Goal: Information Seeking & Learning: Find specific fact

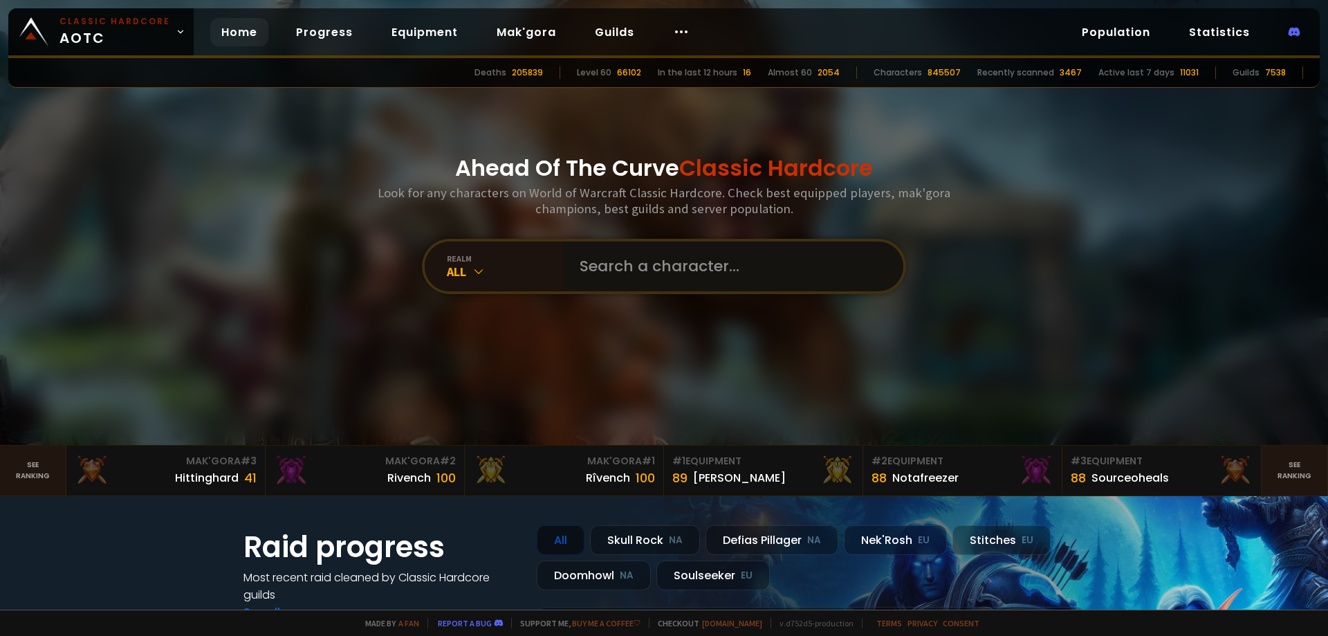
click at [642, 255] on input "text" at bounding box center [728, 266] width 315 height 50
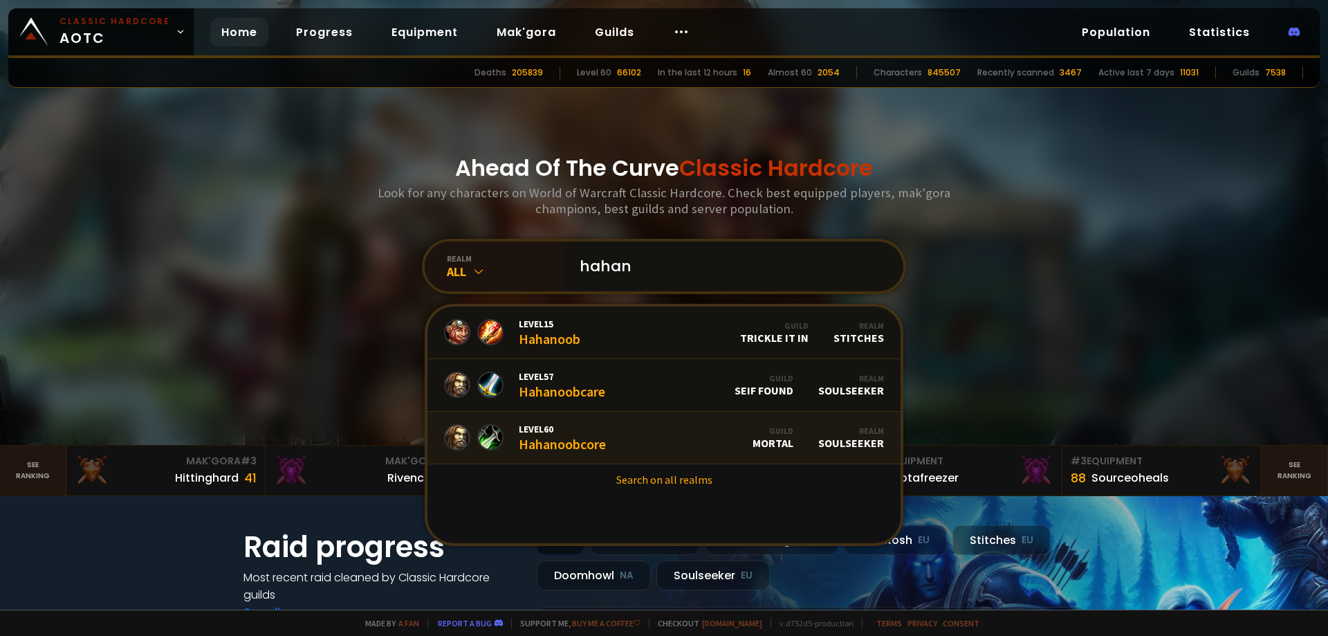
type input "hahan"
click at [626, 444] on link "Level 60 Hahanoobcore Guild Mortal Realm Soulseeker" at bounding box center [663, 438] width 473 height 53
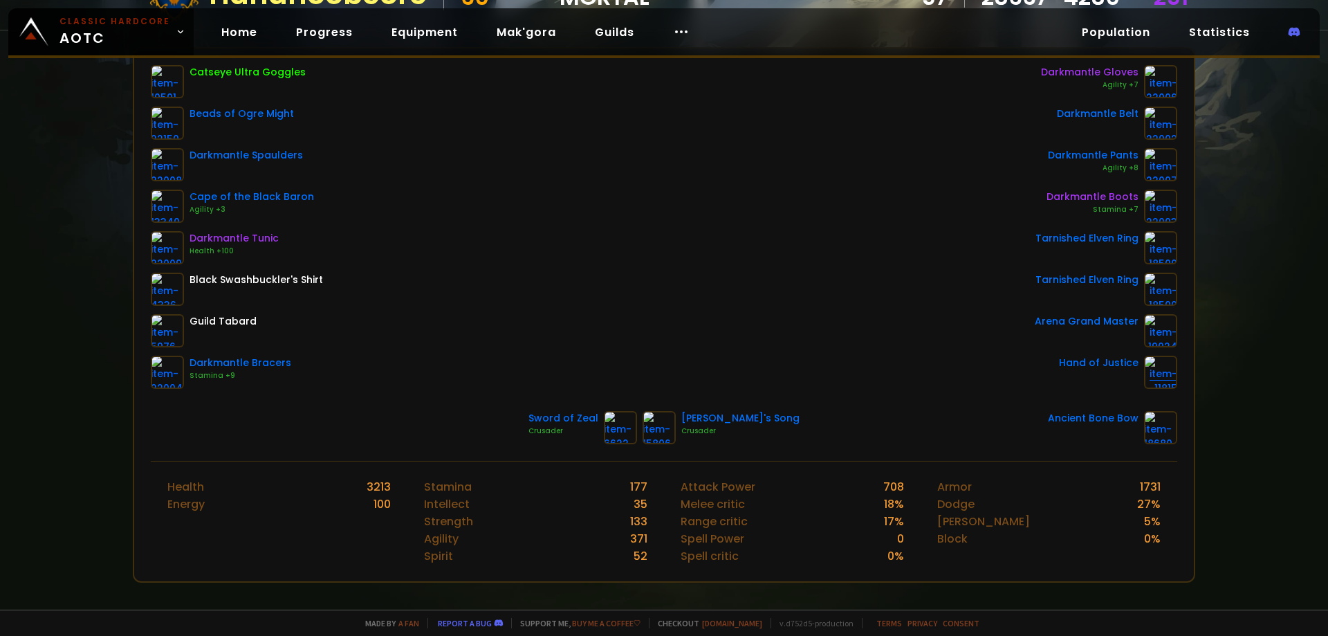
scroll to position [194, 0]
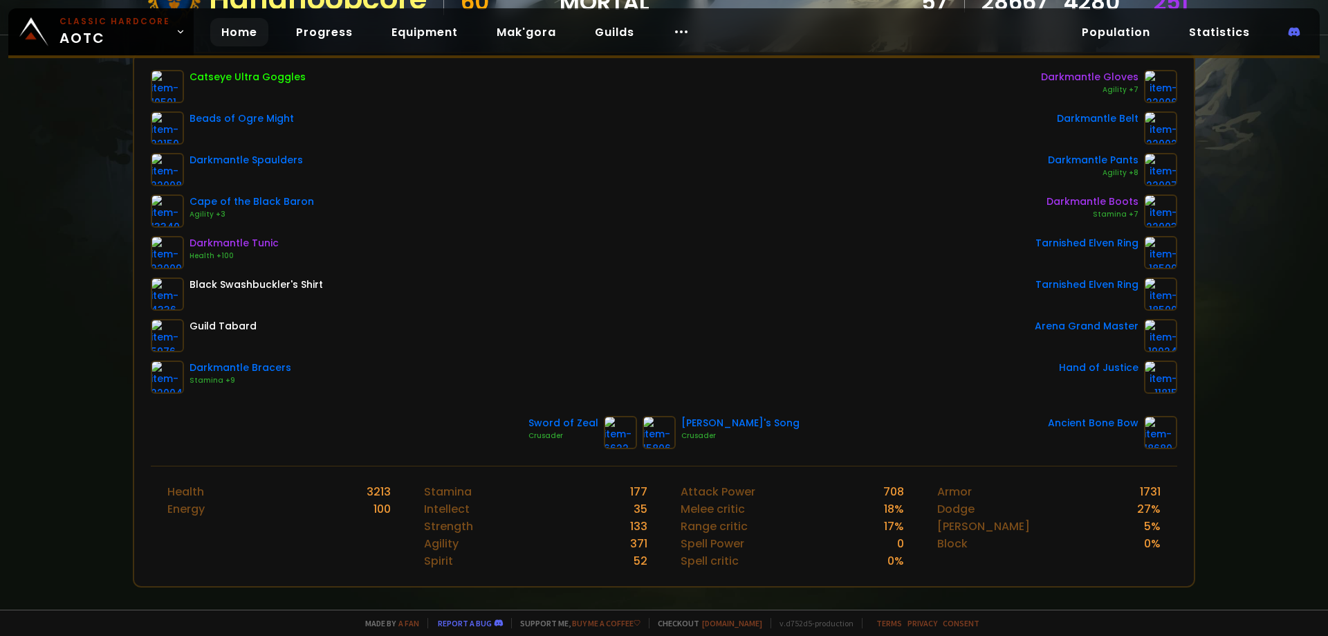
click at [210, 34] on link "Home" at bounding box center [239, 32] width 58 height 28
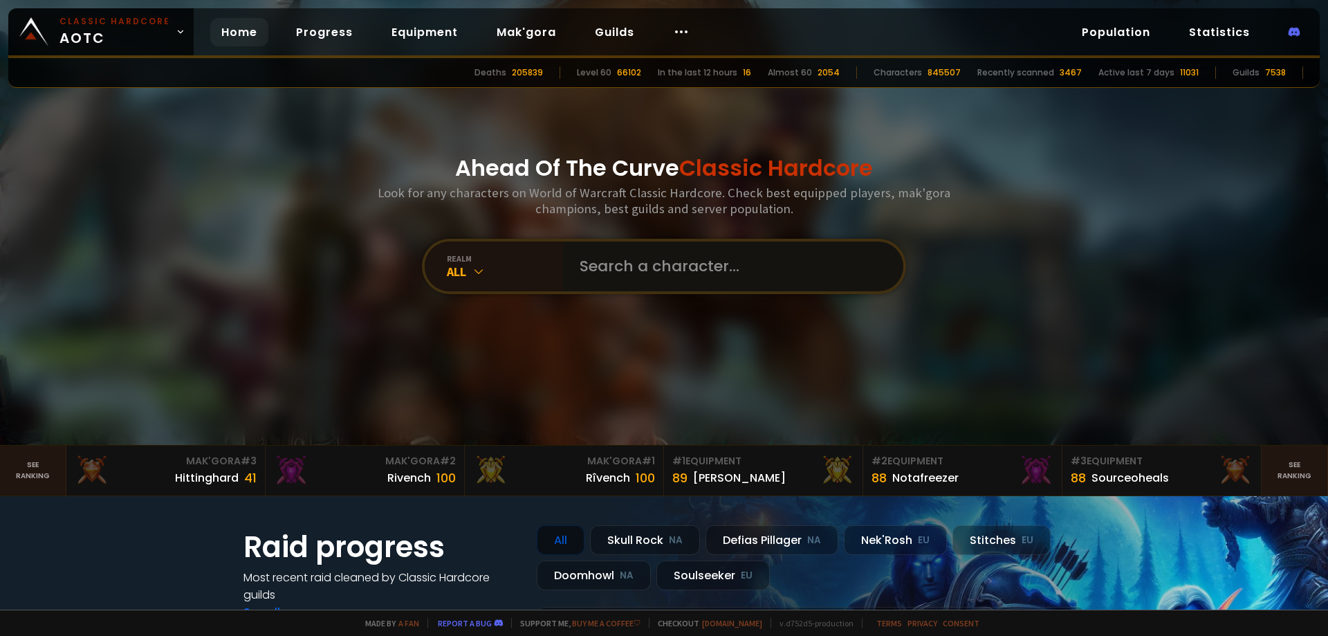
click at [653, 270] on input "text" at bounding box center [728, 266] width 315 height 50
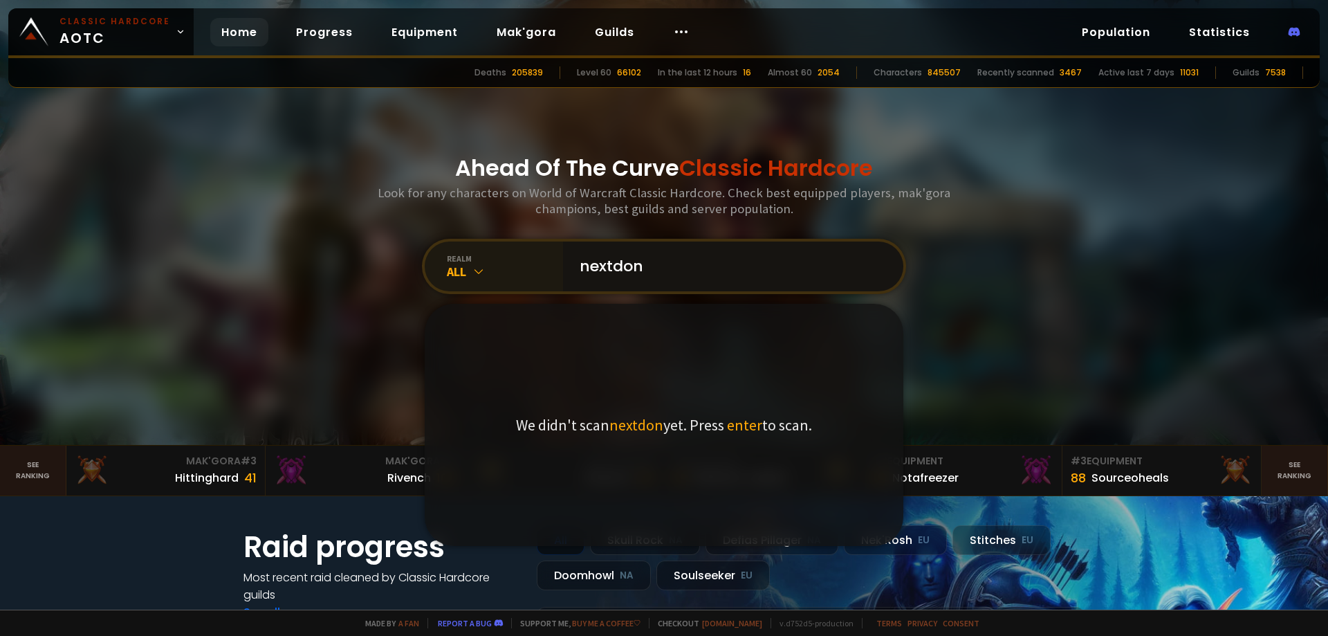
type input "nextdon"
click at [479, 265] on icon at bounding box center [479, 271] width 14 height 14
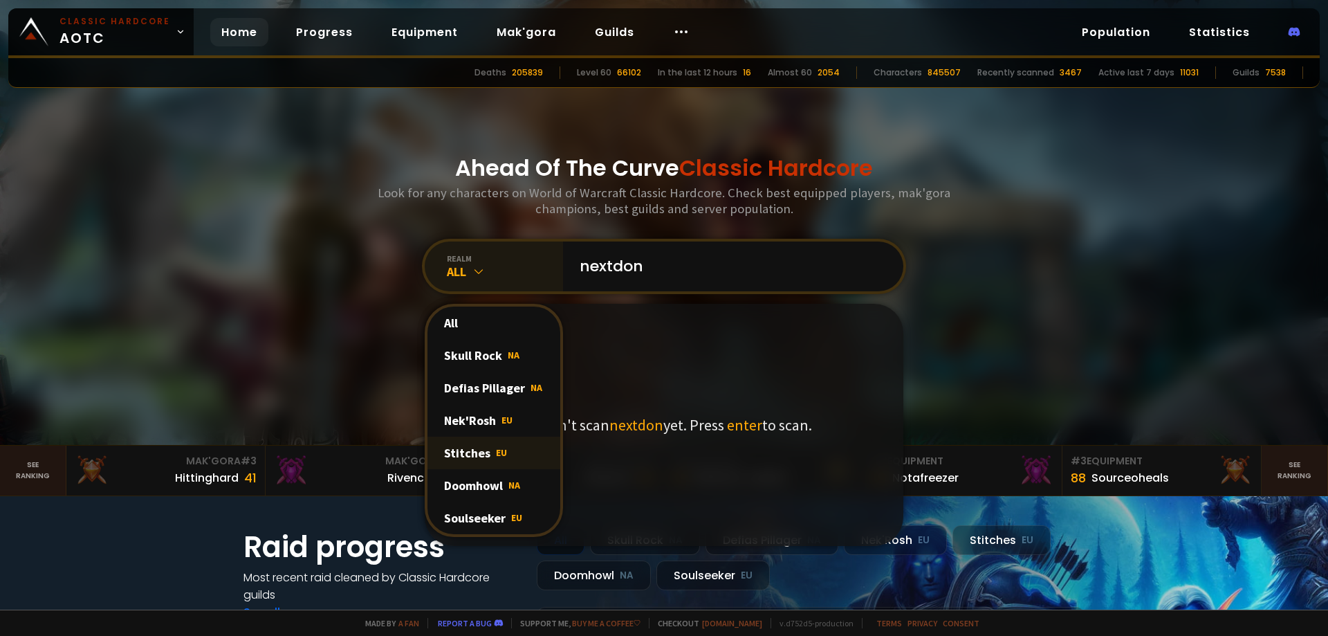
click at [477, 457] on div "Stitches EU" at bounding box center [493, 452] width 133 height 33
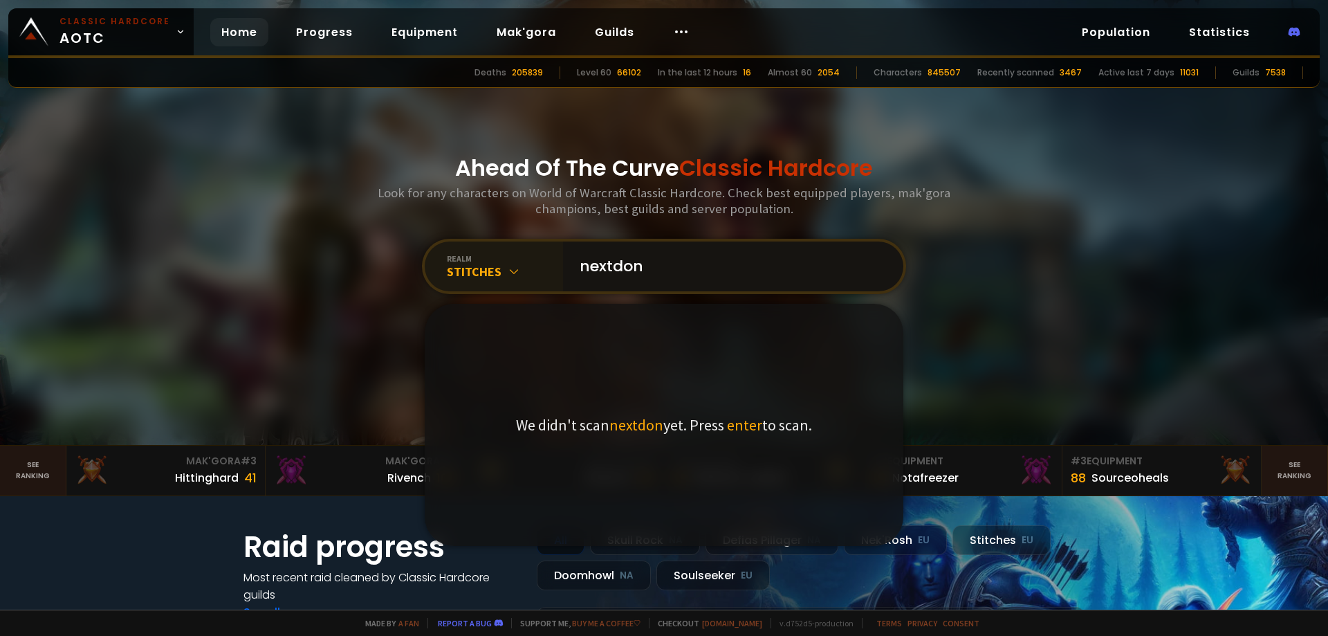
click at [684, 263] on input "nextdon" at bounding box center [728, 266] width 315 height 50
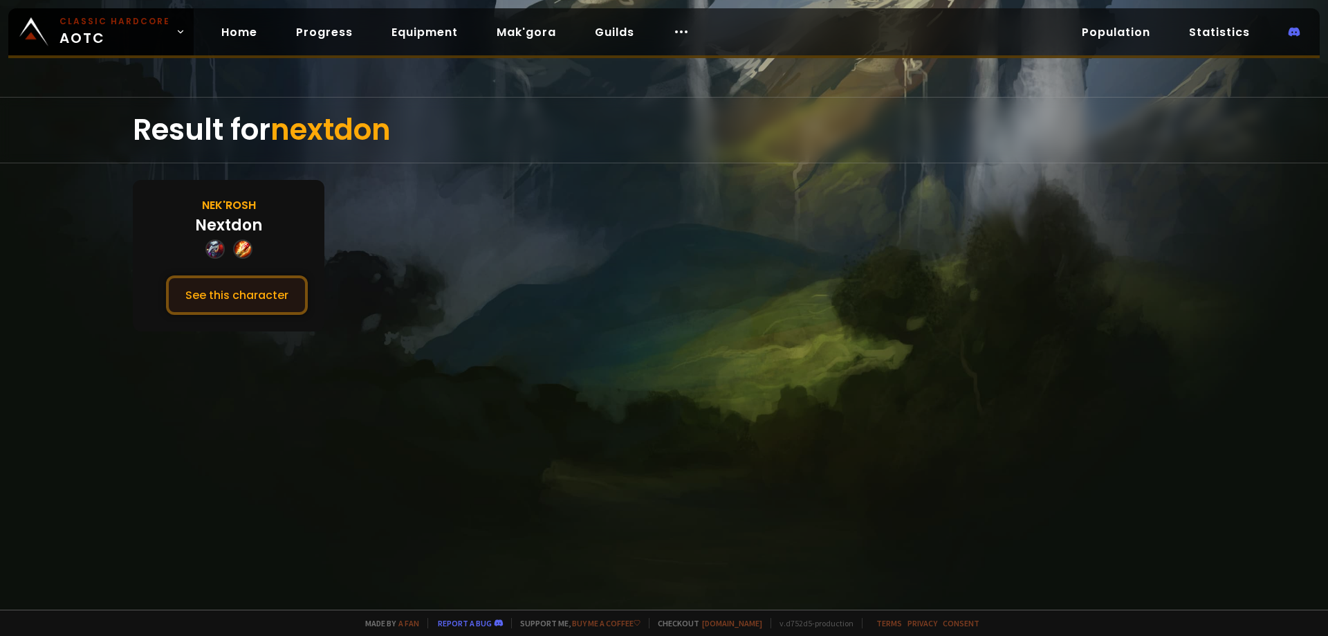
click at [275, 290] on button "See this character" at bounding box center [237, 294] width 142 height 39
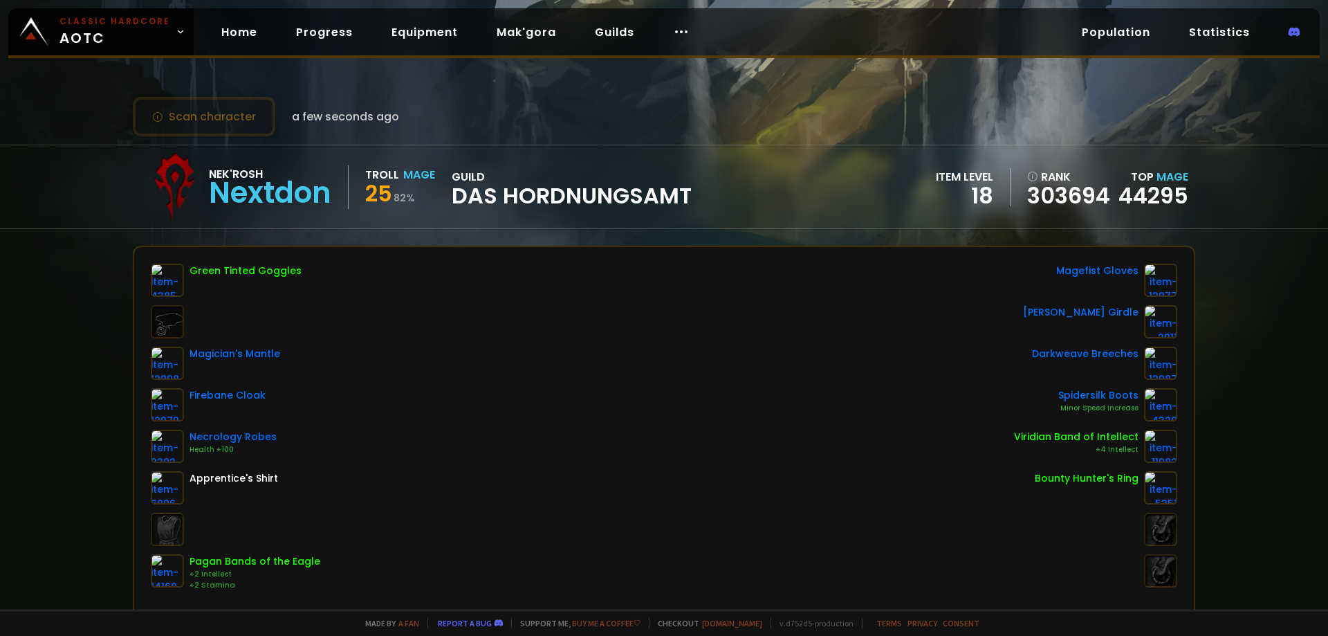
click at [199, 24] on div "Home Progress Equipment Mak'gora Guilds" at bounding box center [456, 32] width 524 height 45
click at [243, 35] on link "Home" at bounding box center [239, 32] width 58 height 28
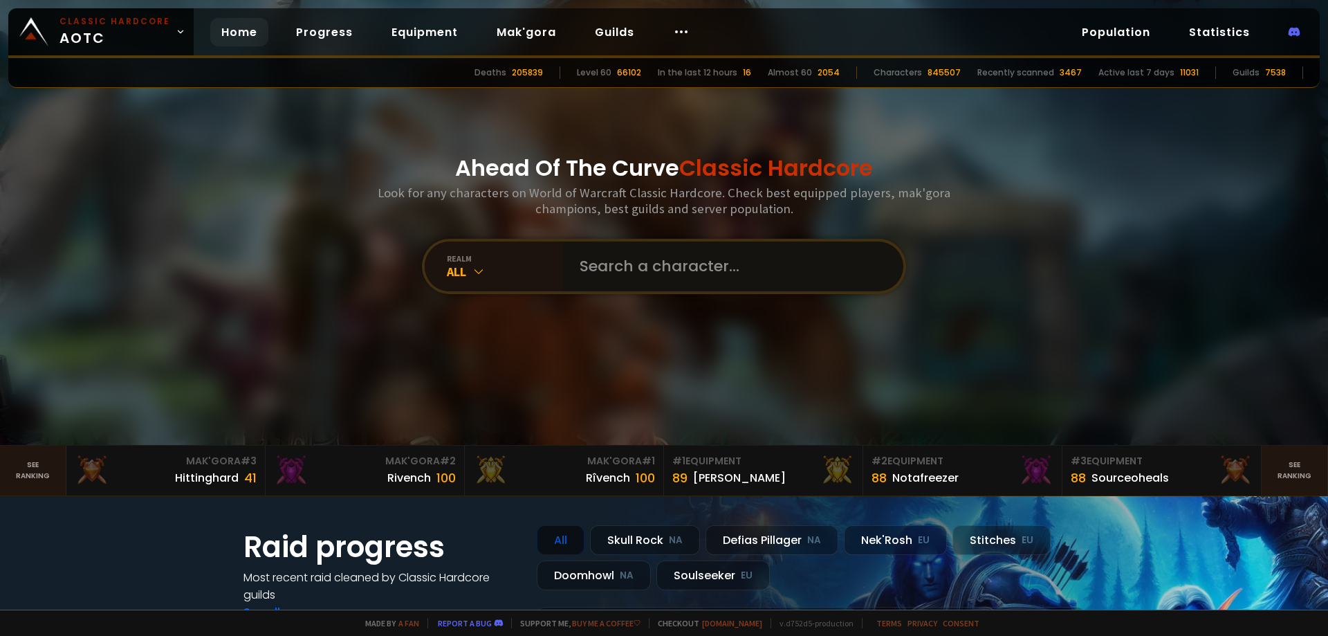
click at [601, 255] on input "text" at bounding box center [728, 266] width 315 height 50
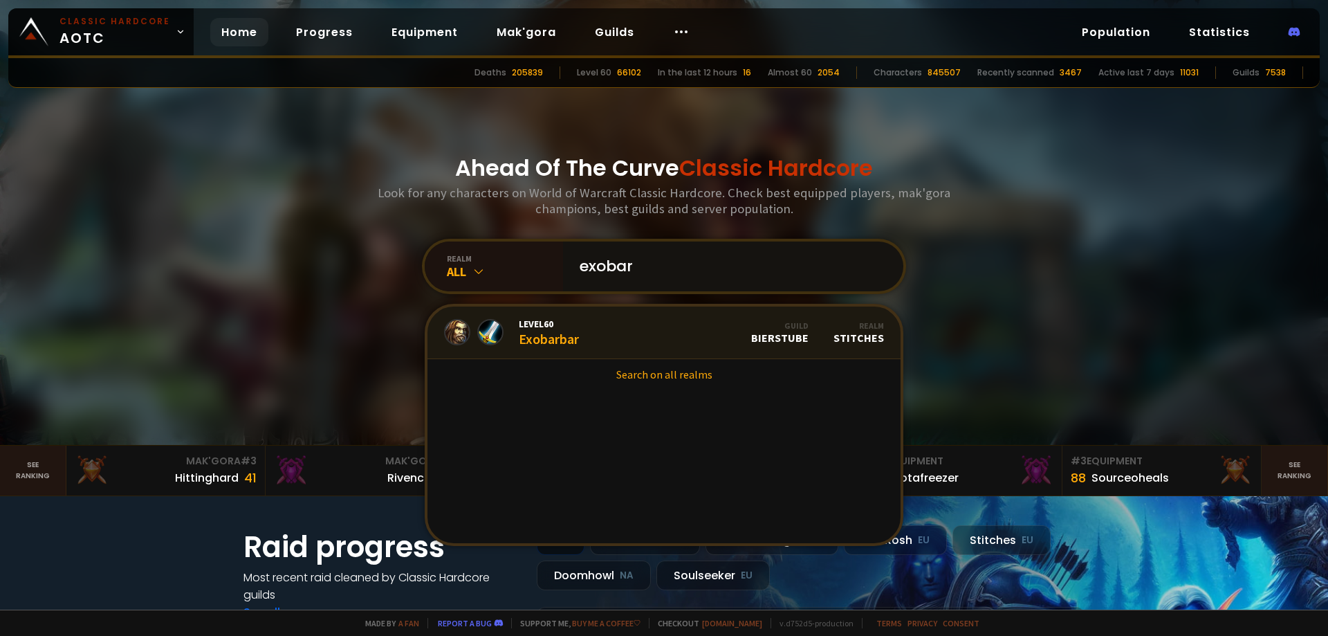
type input "exobar"
click at [616, 325] on link "Level 60 Exobarbar Guild Bierstube Realm Stitches" at bounding box center [663, 332] width 473 height 53
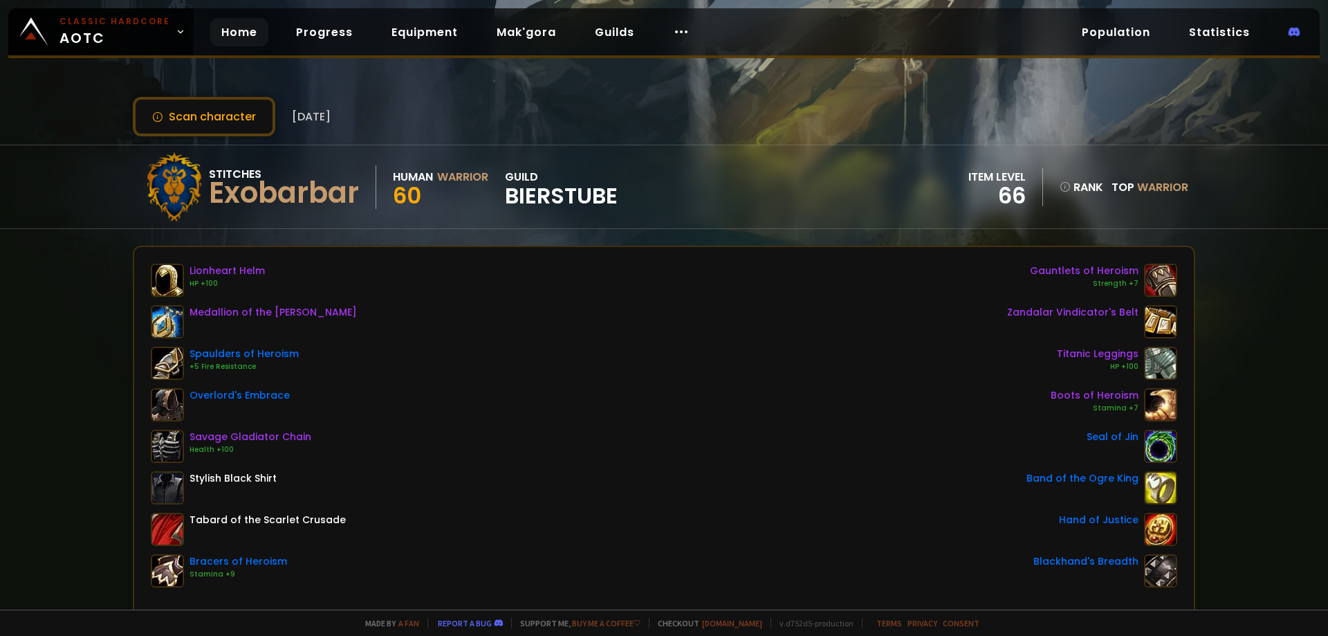
click at [241, 34] on link "Home" at bounding box center [239, 32] width 58 height 28
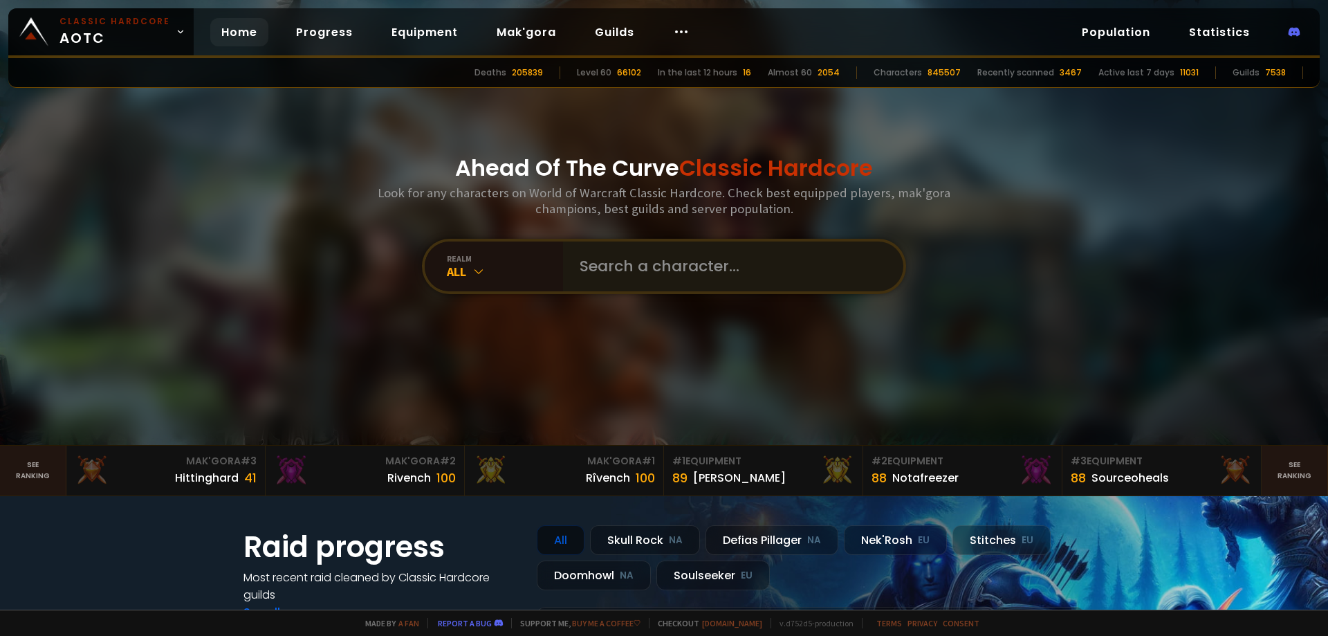
click at [563, 262] on div at bounding box center [733, 266] width 340 height 50
click at [641, 274] on input "text" at bounding box center [728, 266] width 315 height 50
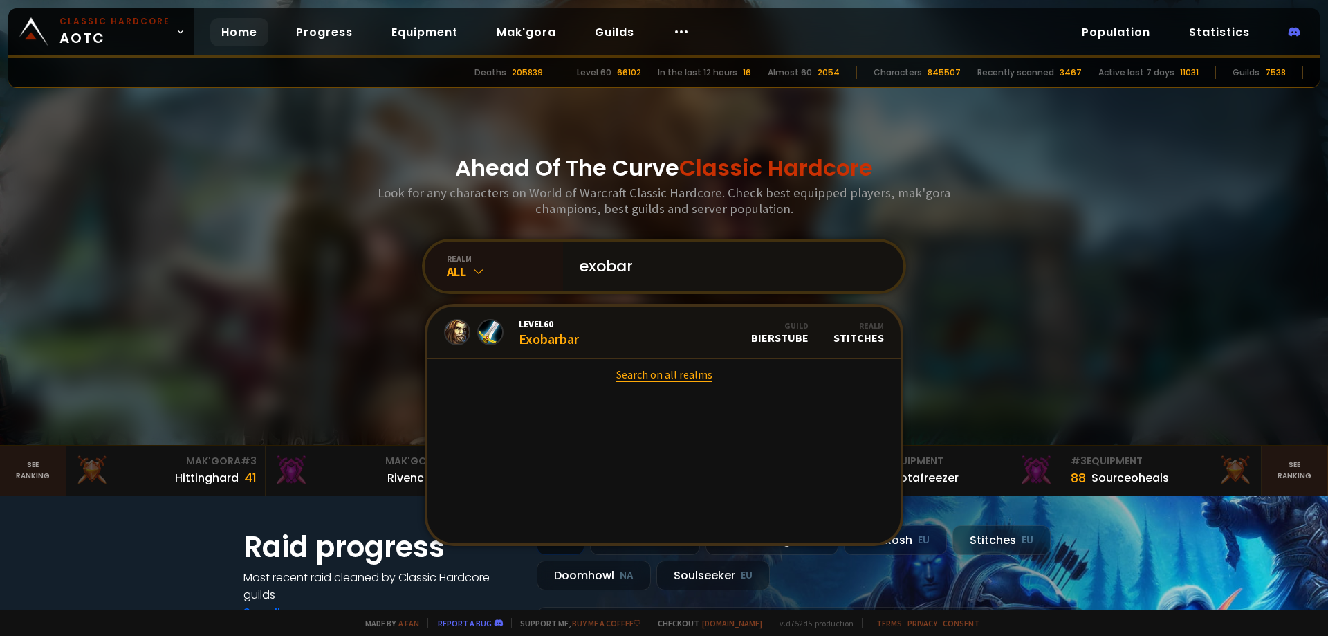
type input "exobar"
click at [692, 380] on link "Search on all realms" at bounding box center [663, 374] width 473 height 30
